Goal: Task Accomplishment & Management: Use online tool/utility

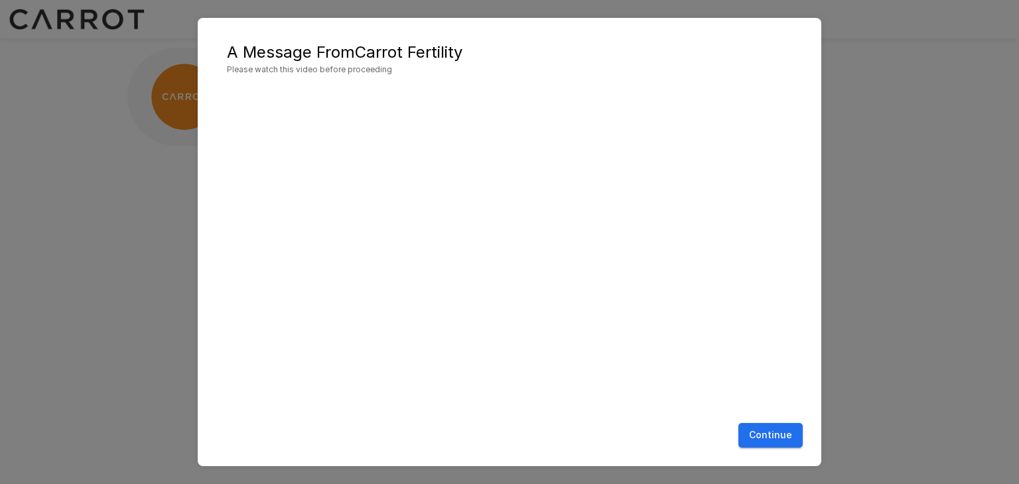
click at [785, 436] on button "Continue" at bounding box center [770, 435] width 64 height 25
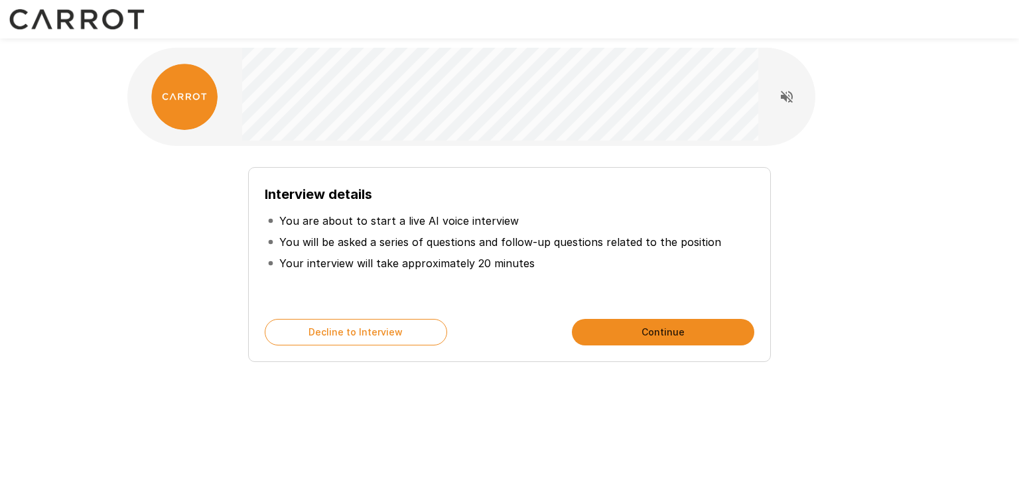
click at [628, 324] on button "Continue" at bounding box center [663, 332] width 182 height 27
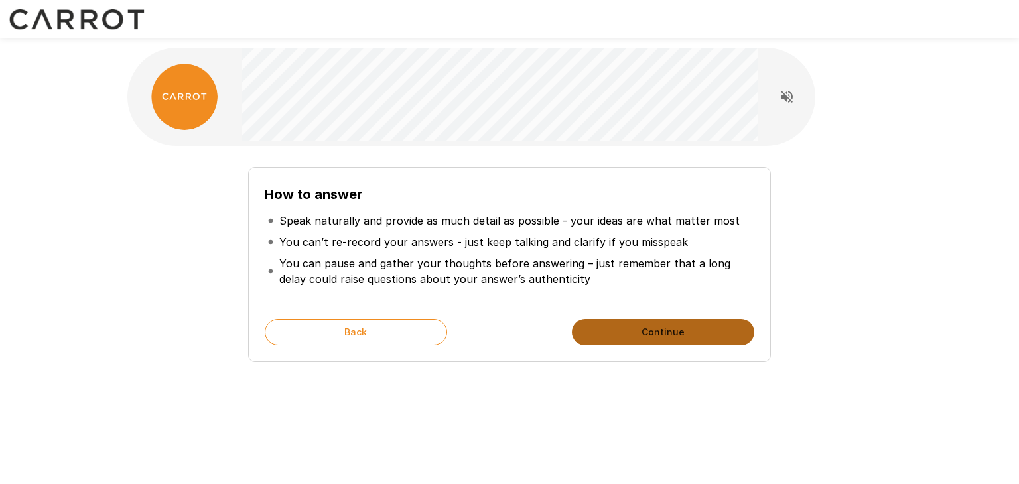
click at [625, 322] on button "Continue" at bounding box center [663, 332] width 182 height 27
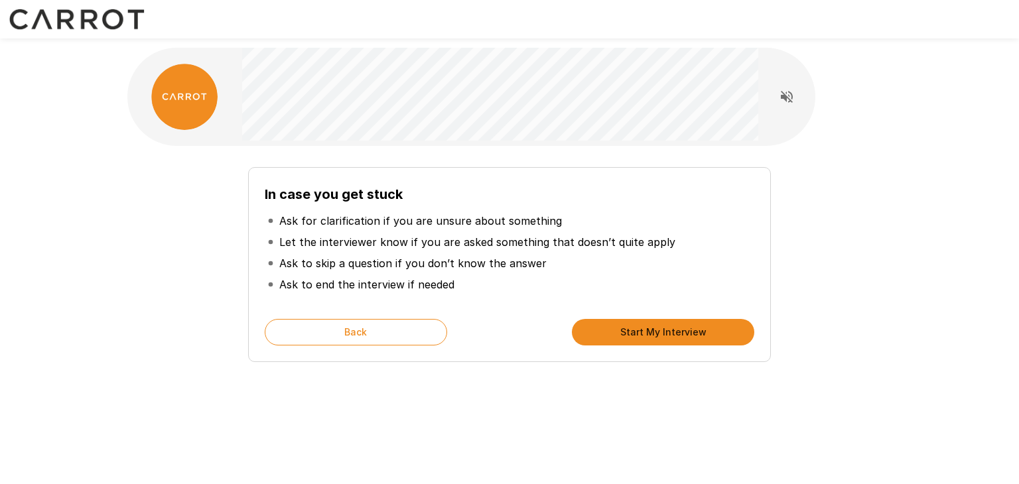
click at [212, 311] on div "In case you get stuck Ask for clarification if you are unsure about something L…" at bounding box center [510, 260] width 754 height 206
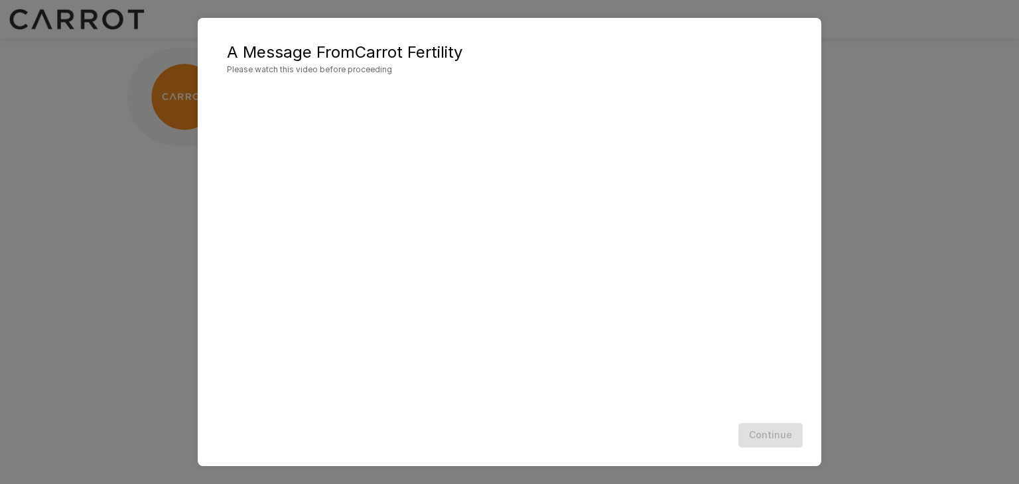
click at [133, 161] on div "A Message From Carrot Fertility Please watch this video before proceeding Conti…" at bounding box center [509, 242] width 1019 height 484
